Goal: Task Accomplishment & Management: Use online tool/utility

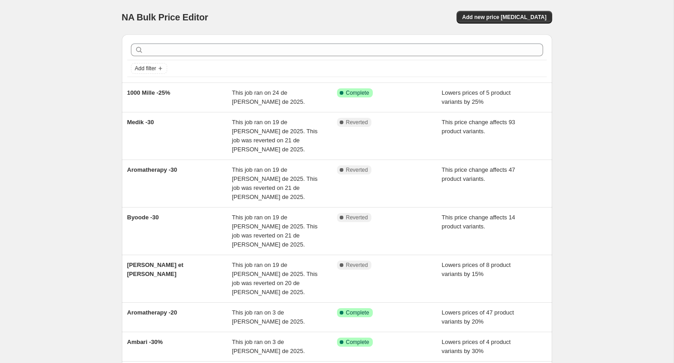
click at [548, 25] on div "NA Bulk Price Editor. This page is ready NA Bulk Price Editor Add new price [ME…" at bounding box center [337, 17] width 430 height 34
click at [543, 18] on span "Add new price [MEDICAL_DATA]" at bounding box center [504, 17] width 84 height 7
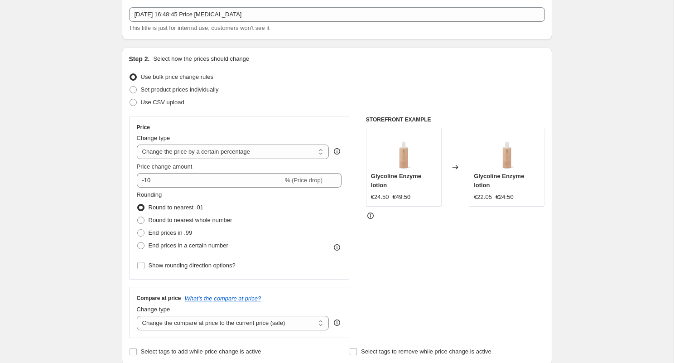
scroll to position [56, 0]
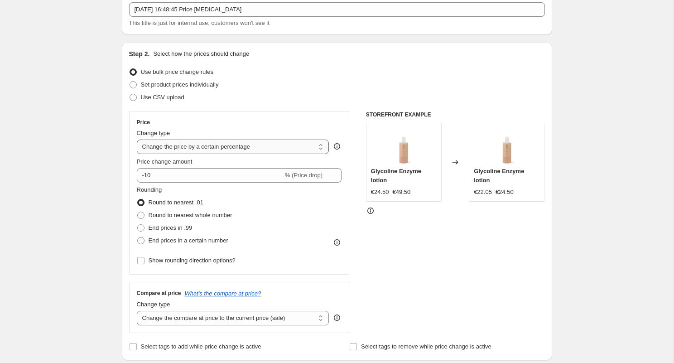
click at [227, 149] on select "Change the price to a certain amount Change the price by a certain amount Chang…" at bounding box center [233, 146] width 192 height 14
select select "ecap"
click at [137, 139] on select "Change the price to a certain amount Change the price by a certain amount Chang…" at bounding box center [233, 146] width 192 height 14
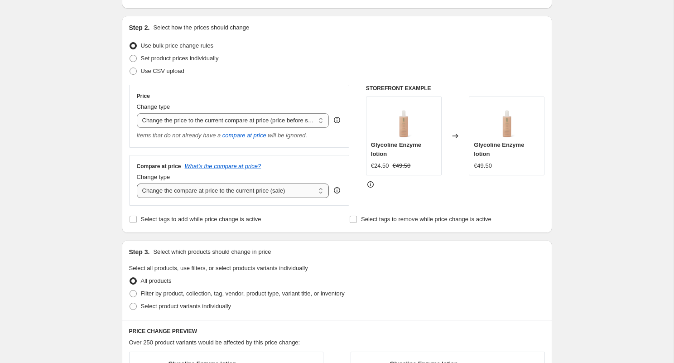
scroll to position [90, 0]
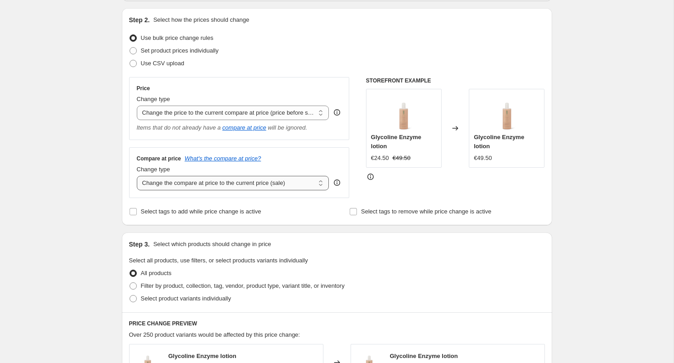
click at [287, 185] on select "Change the compare at price to the current price (sale) Change the compare at p…" at bounding box center [233, 183] width 192 height 14
select select "no_change"
click at [137, 176] on select "Change the compare at price to the current price (sale) Change the compare at p…" at bounding box center [233, 183] width 192 height 14
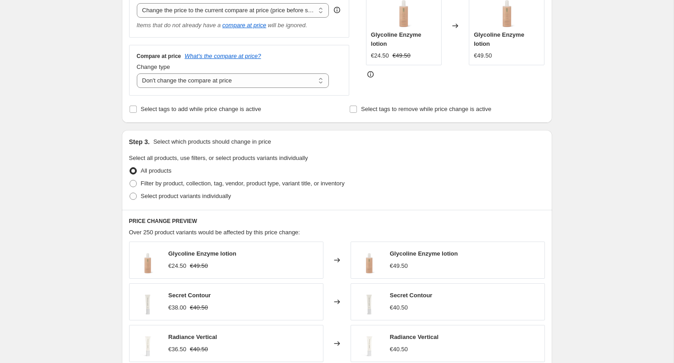
scroll to position [206, 0]
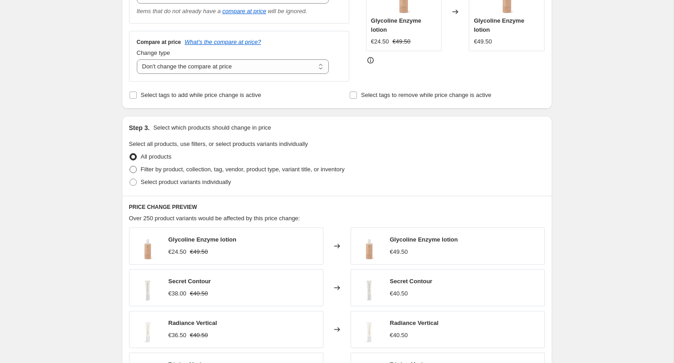
click at [185, 173] on span "Filter by product, collection, tag, vendor, product type, variant title, or inv…" at bounding box center [243, 169] width 204 height 9
click at [130, 166] on input "Filter by product, collection, tag, vendor, product type, variant title, or inv…" at bounding box center [129, 166] width 0 height 0
radio input "true"
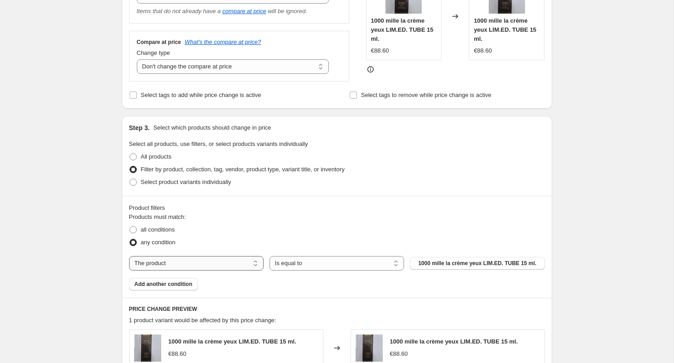
click at [221, 262] on select "The product The product's collection The product's tag The product's vendor The…" at bounding box center [196, 263] width 134 height 14
select select "vendor"
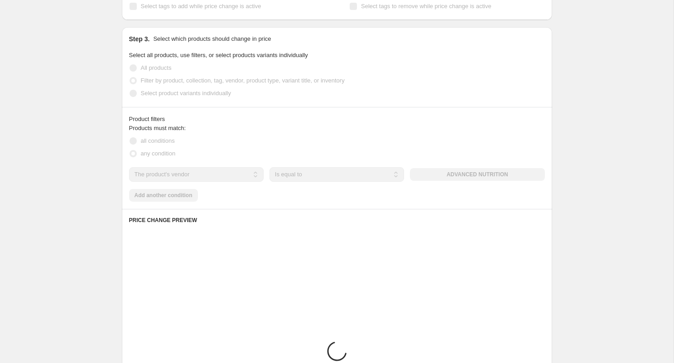
scroll to position [291, 0]
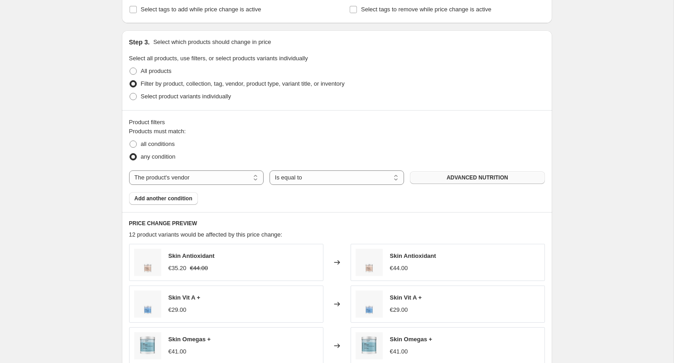
click at [473, 175] on span "ADVANCED NUTRITION" at bounding box center [477, 177] width 62 height 7
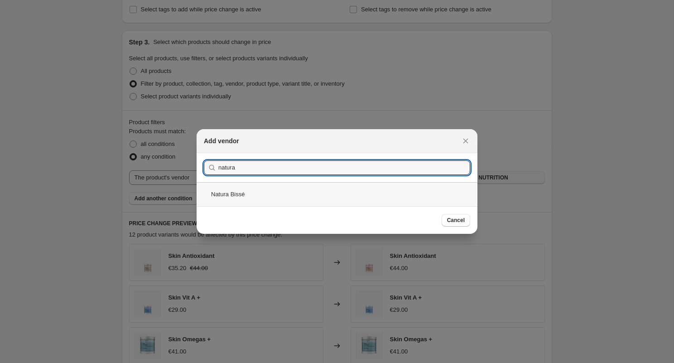
type input "natura"
click at [361, 198] on div "Natura Bissé" at bounding box center [336, 194] width 281 height 24
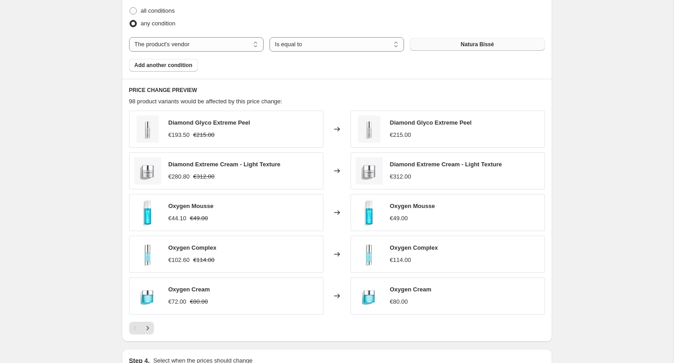
scroll to position [432, 0]
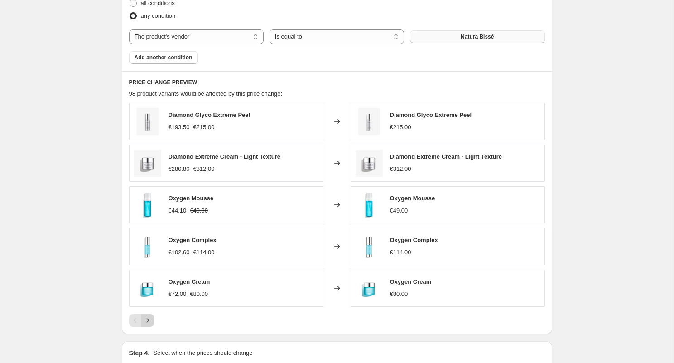
click at [142, 321] on button "Next" at bounding box center [147, 320] width 13 height 13
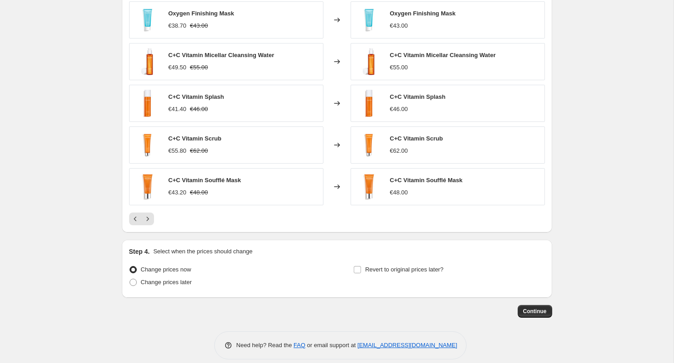
scroll to position [543, 0]
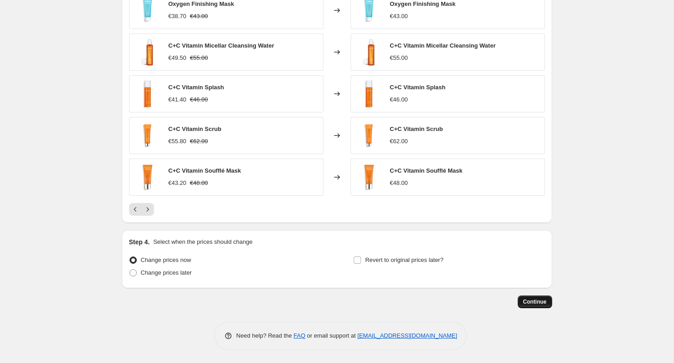
click at [535, 303] on span "Continue" at bounding box center [535, 301] width 24 height 7
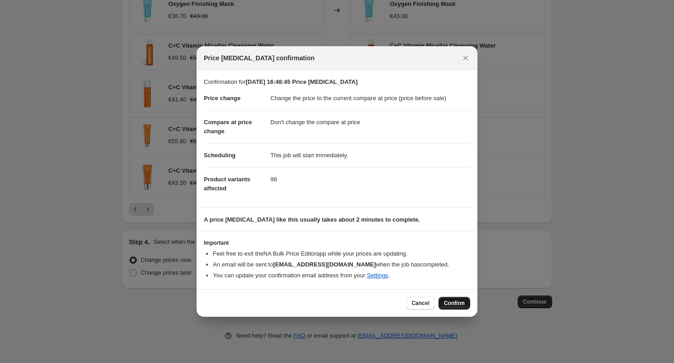
click at [456, 303] on span "Confirm" at bounding box center [454, 302] width 21 height 7
